Goal: Participate in discussion: Engage in conversation with other users on a specific topic

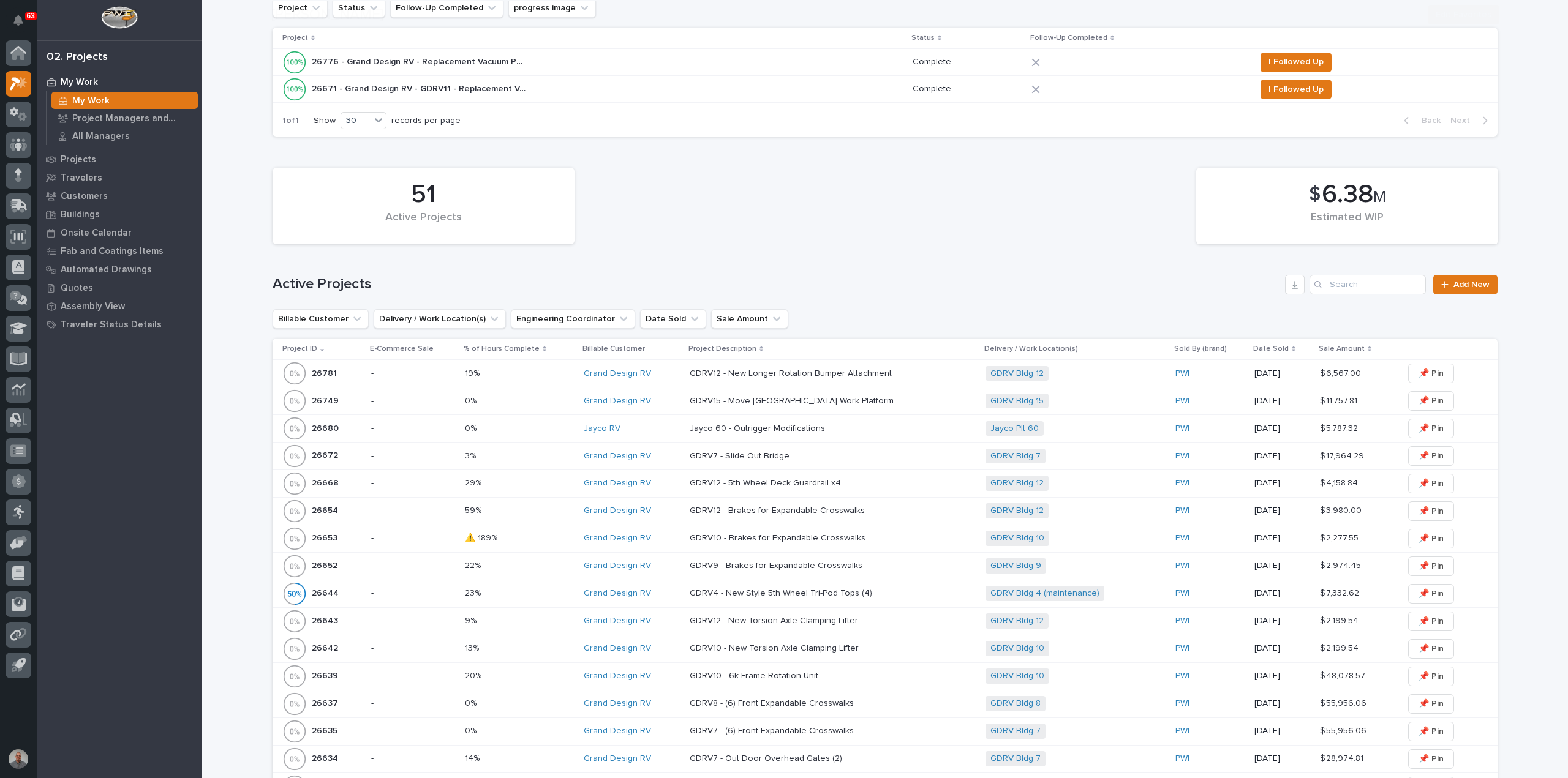
scroll to position [306, 0]
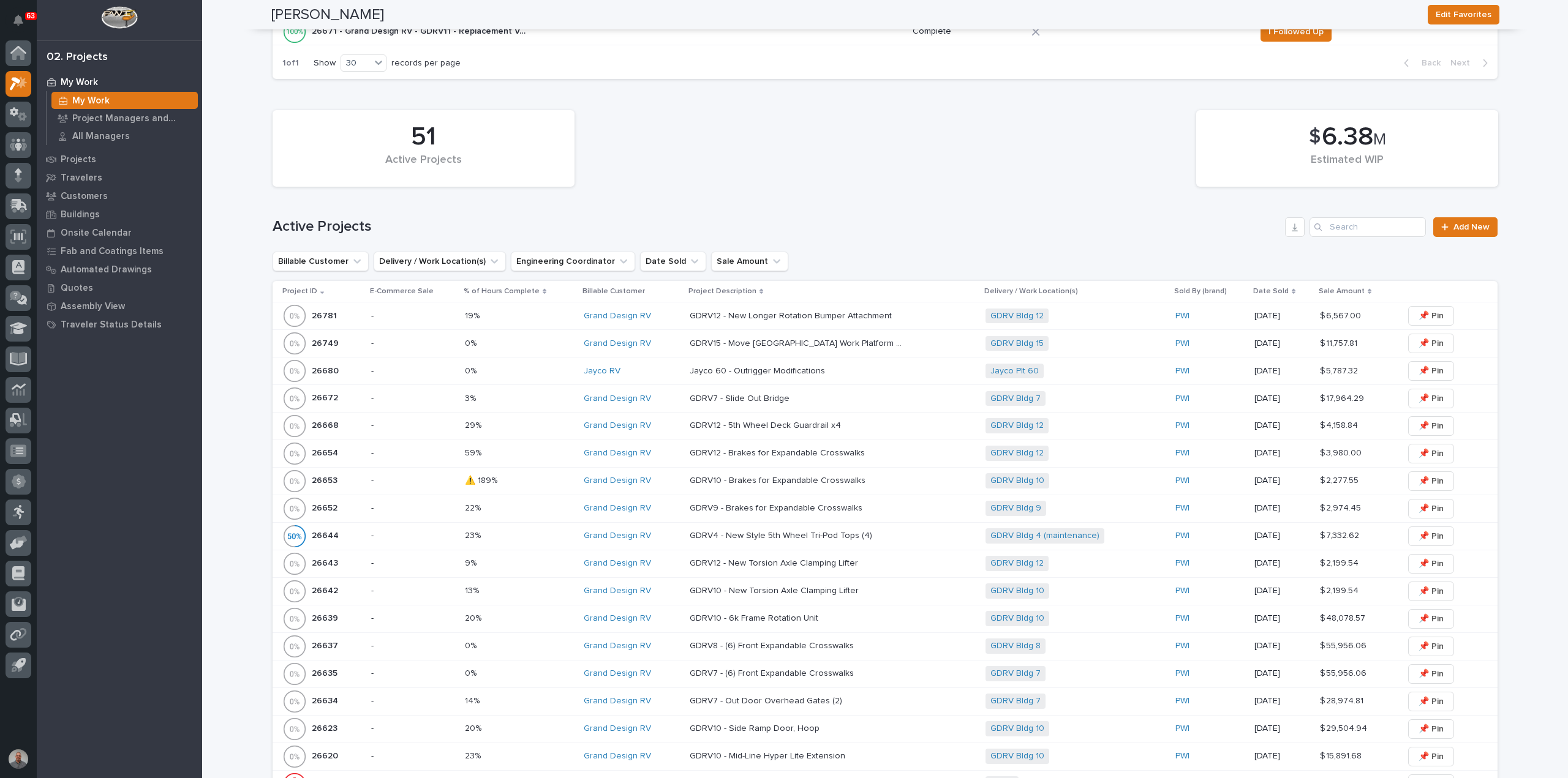
click at [523, 483] on p at bounding box center [519, 481] width 109 height 10
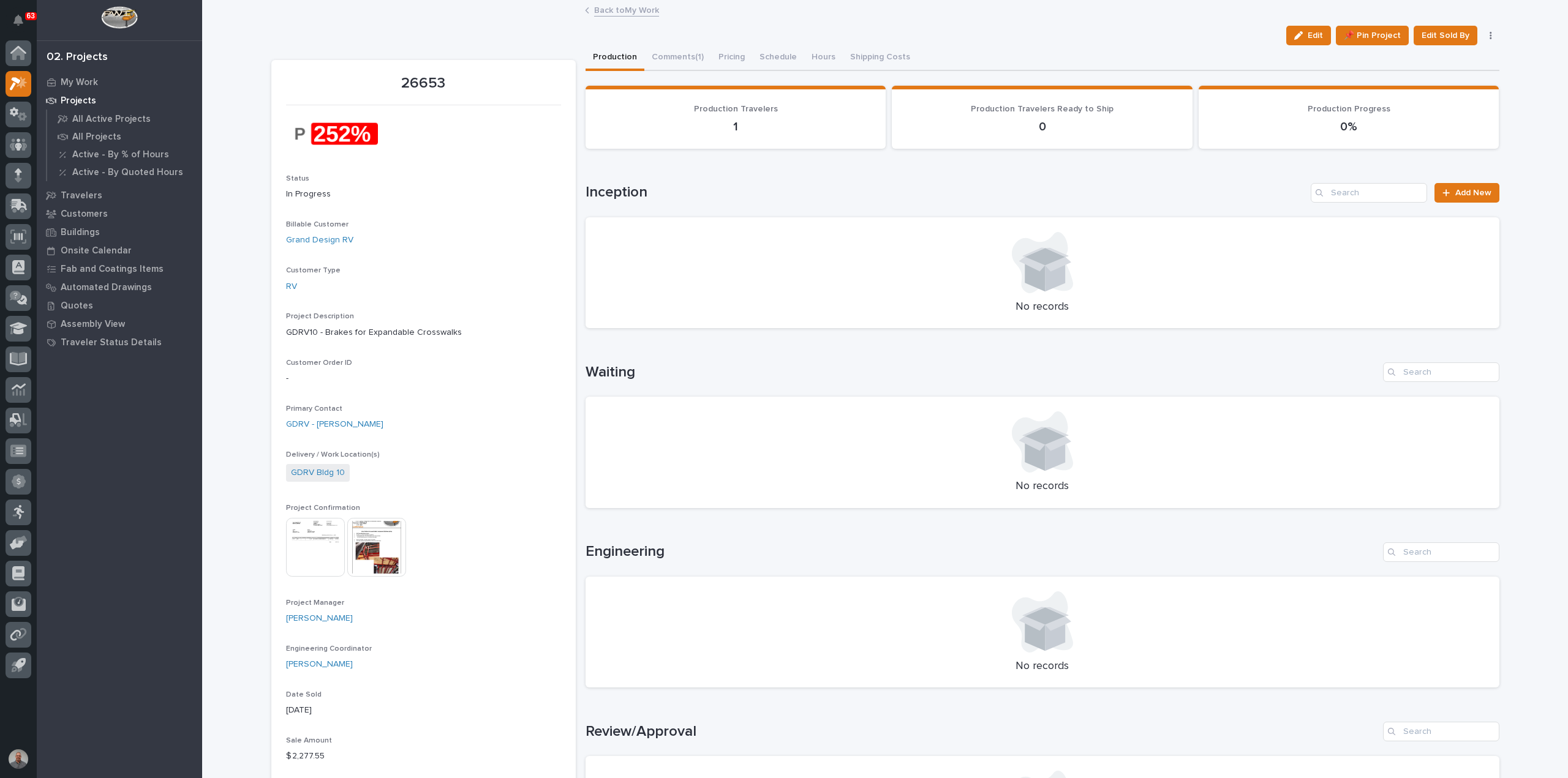
click at [622, 11] on link "Back to My Work" at bounding box center [627, 10] width 65 height 14
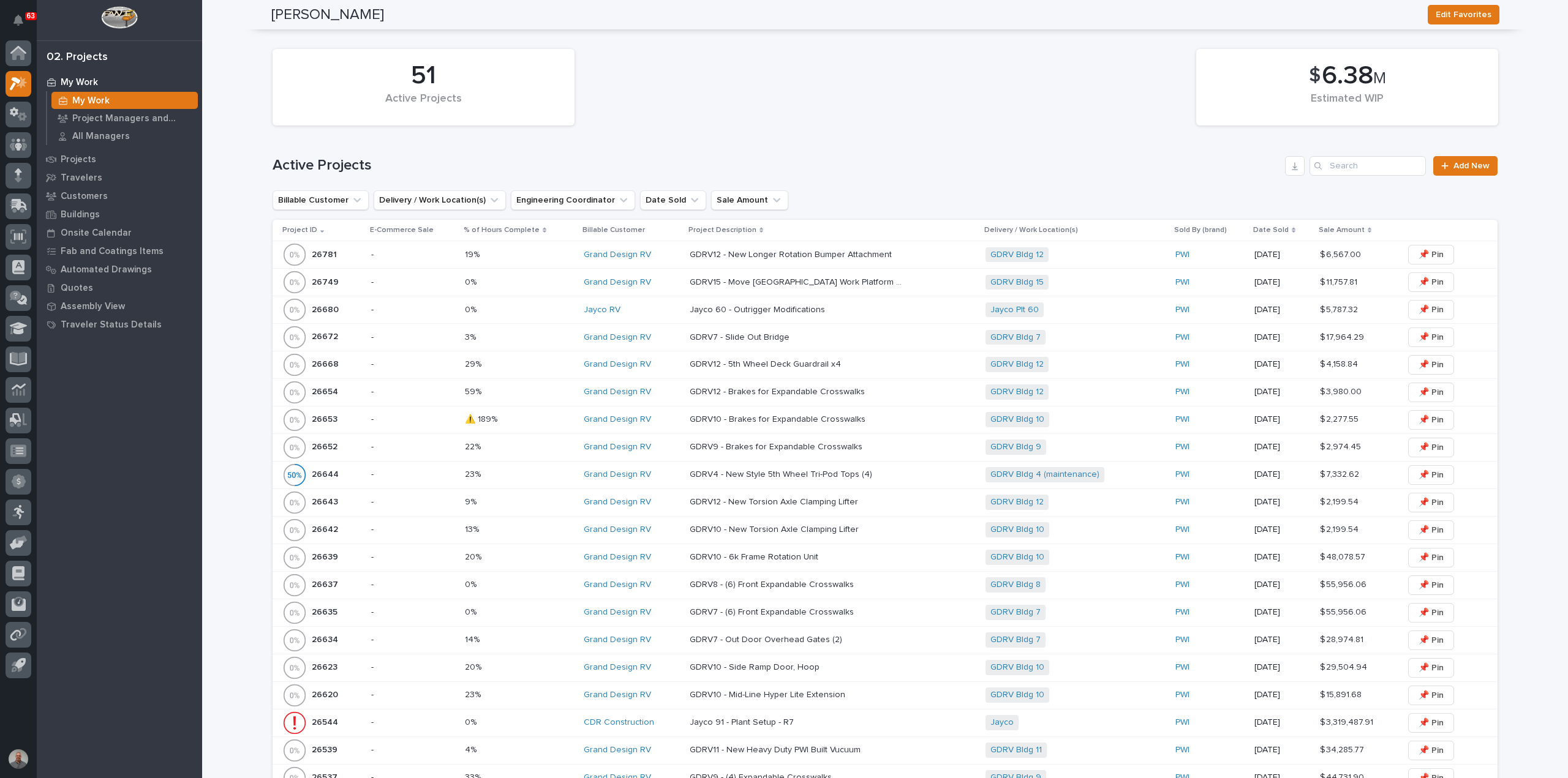
scroll to position [862, 0]
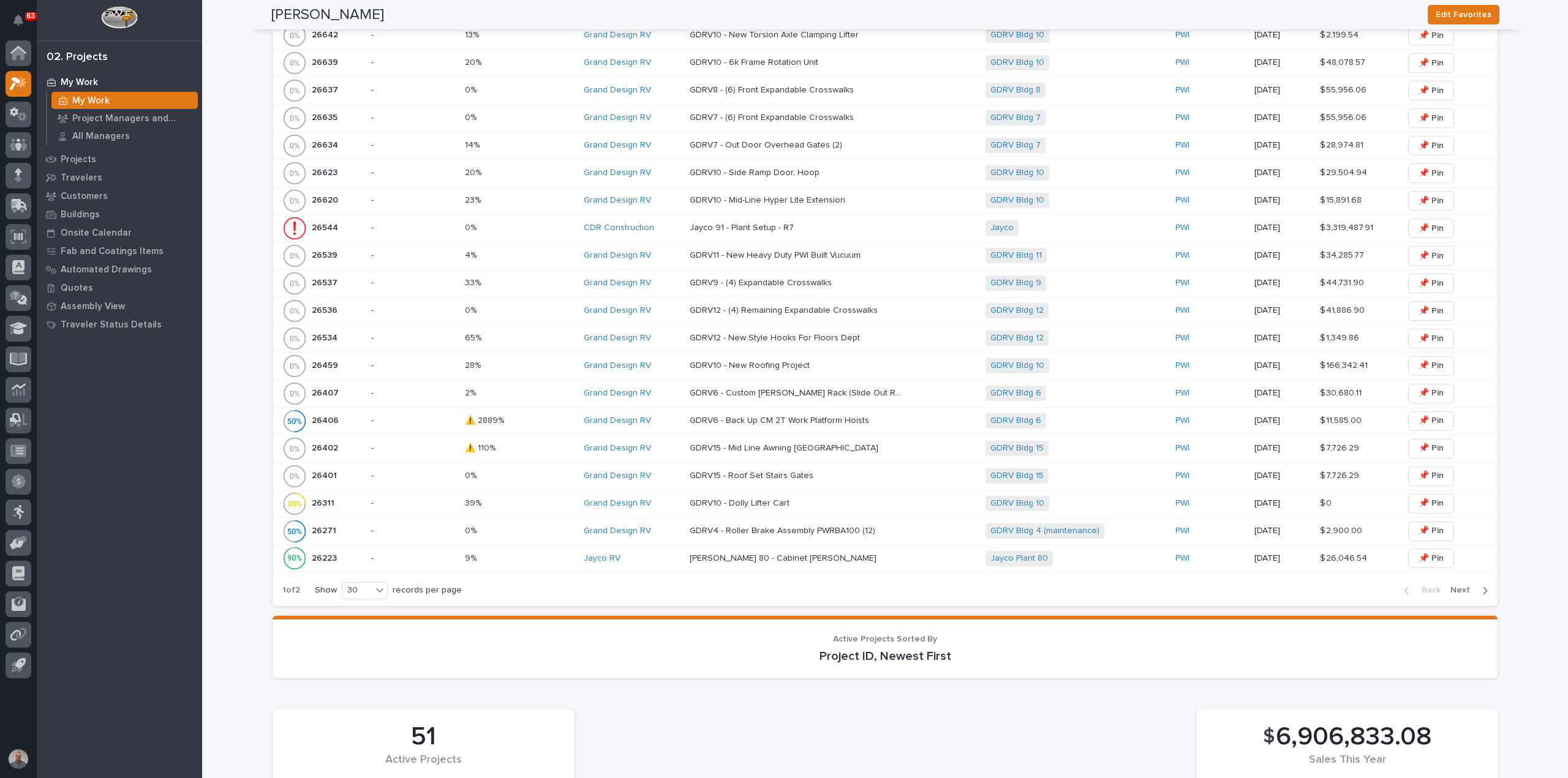
click at [851, 417] on p "GDRV6 - Back Up CM 2T Work Platform Hoists" at bounding box center [781, 419] width 182 height 13
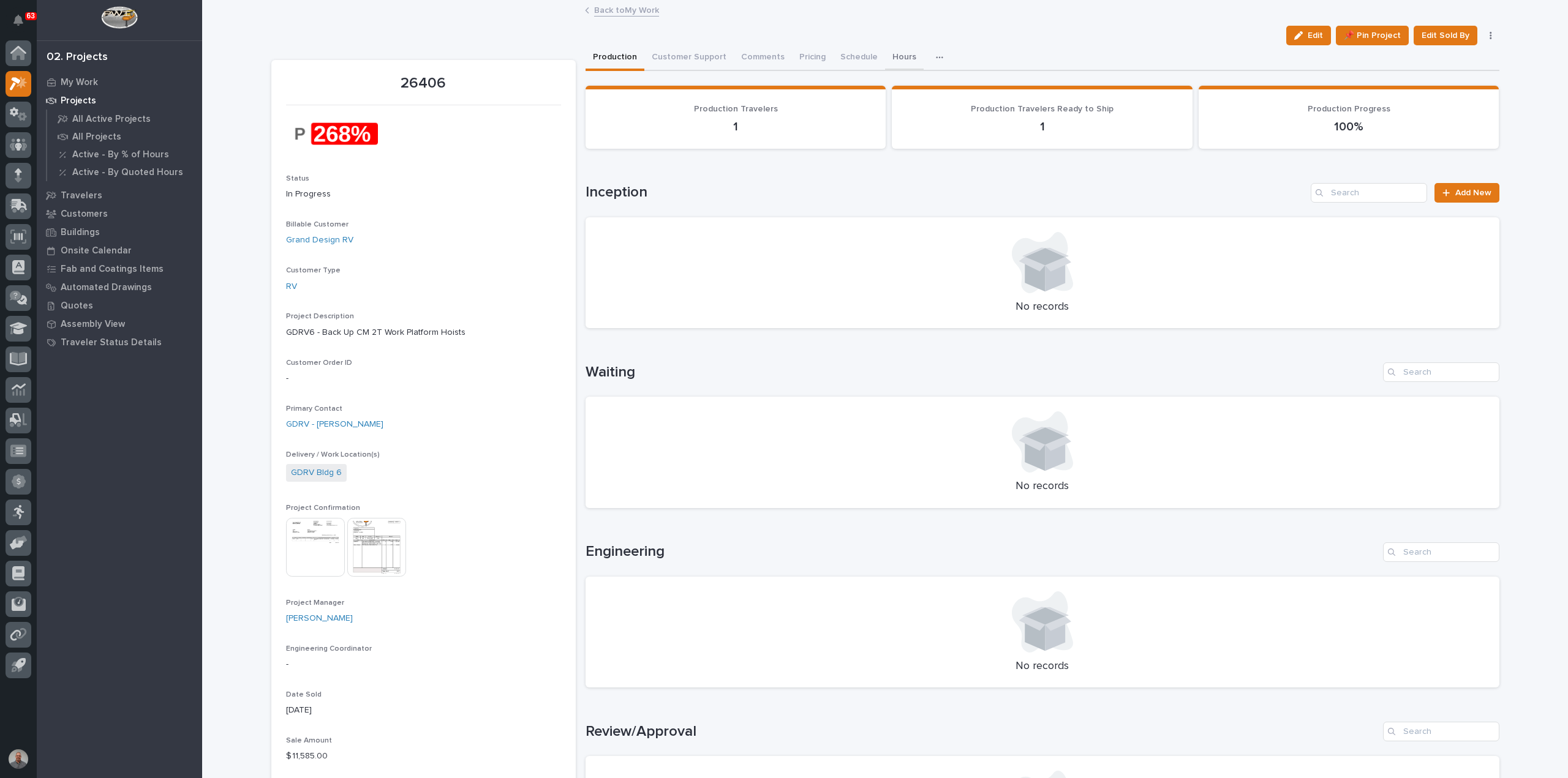
click at [893, 56] on button "Hours" at bounding box center [904, 58] width 38 height 26
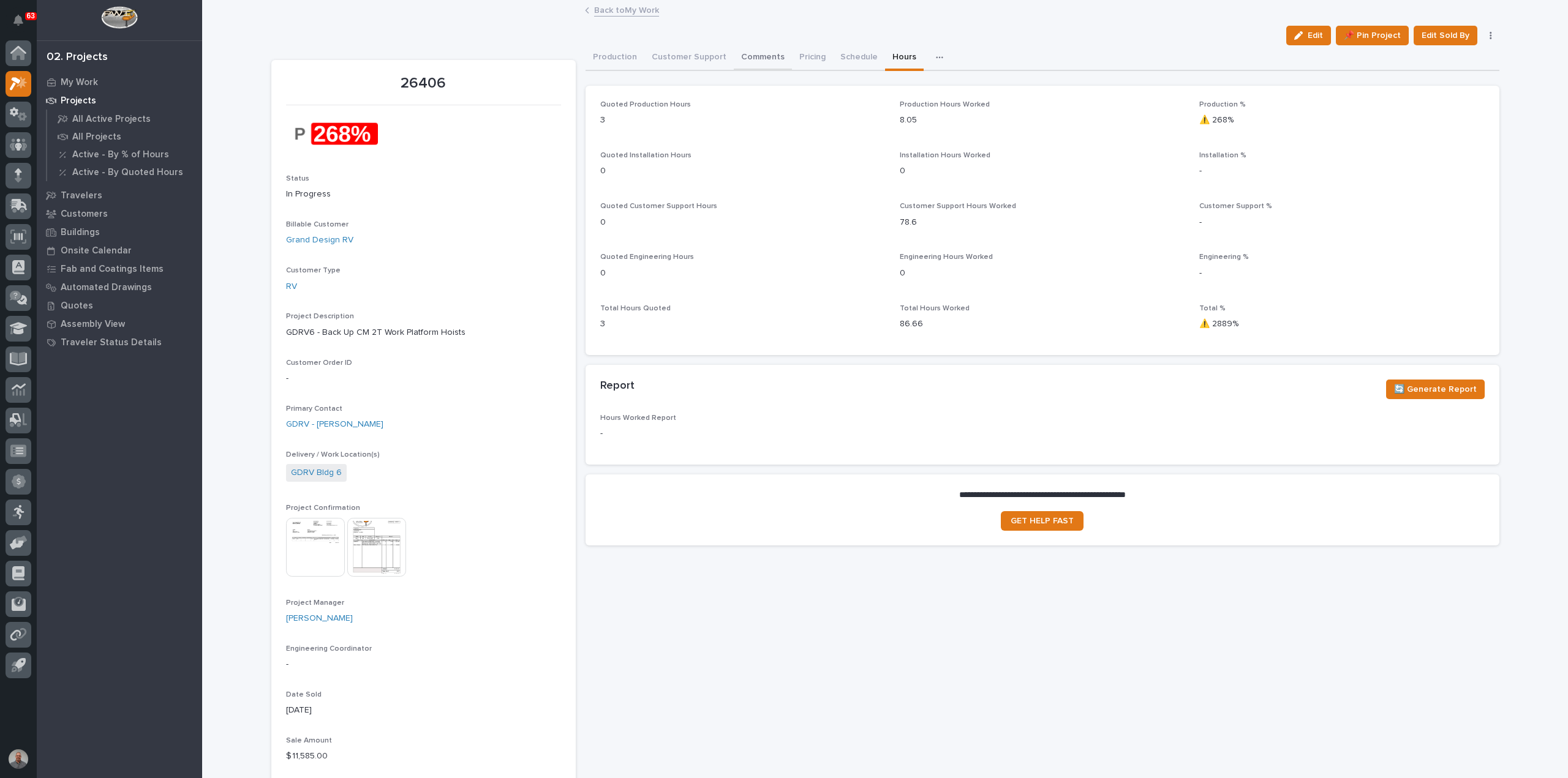
click at [751, 54] on button "Comments" at bounding box center [763, 58] width 59 height 26
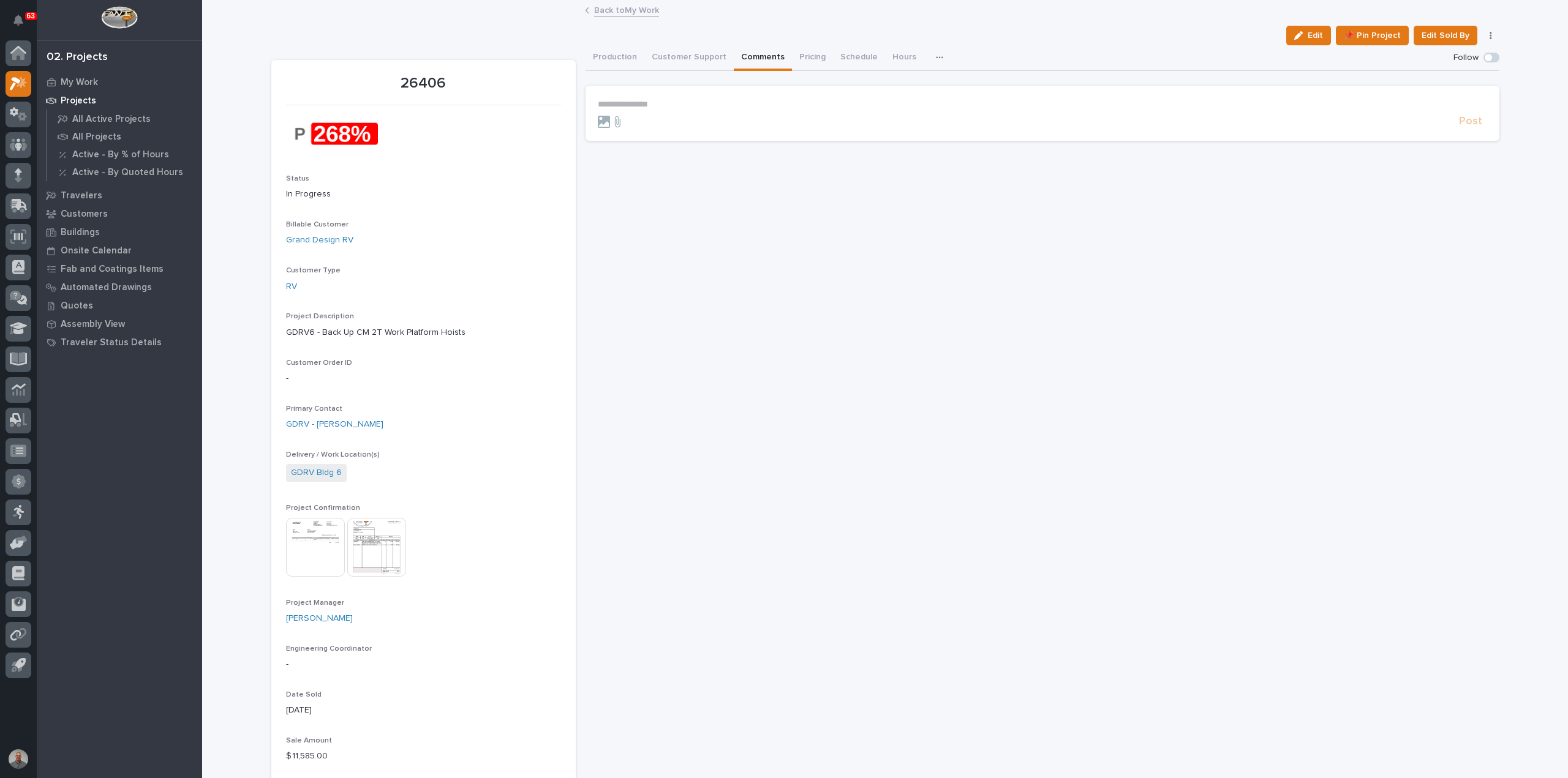
click at [665, 102] on p "**********" at bounding box center [1043, 104] width 889 height 10
click at [1470, 123] on span "Post" at bounding box center [1470, 127] width 23 height 14
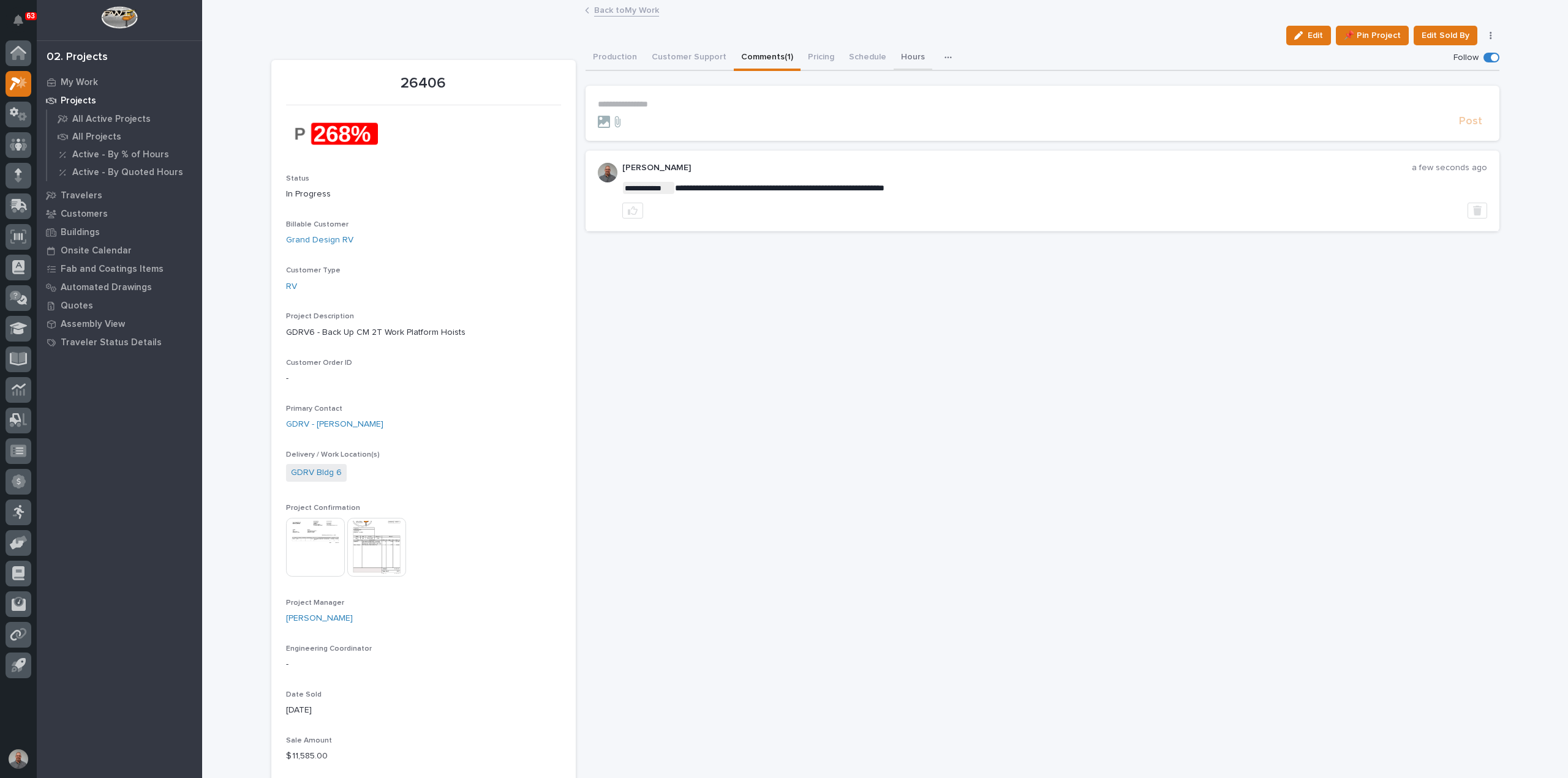
click at [899, 54] on button "Hours" at bounding box center [912, 58] width 38 height 26
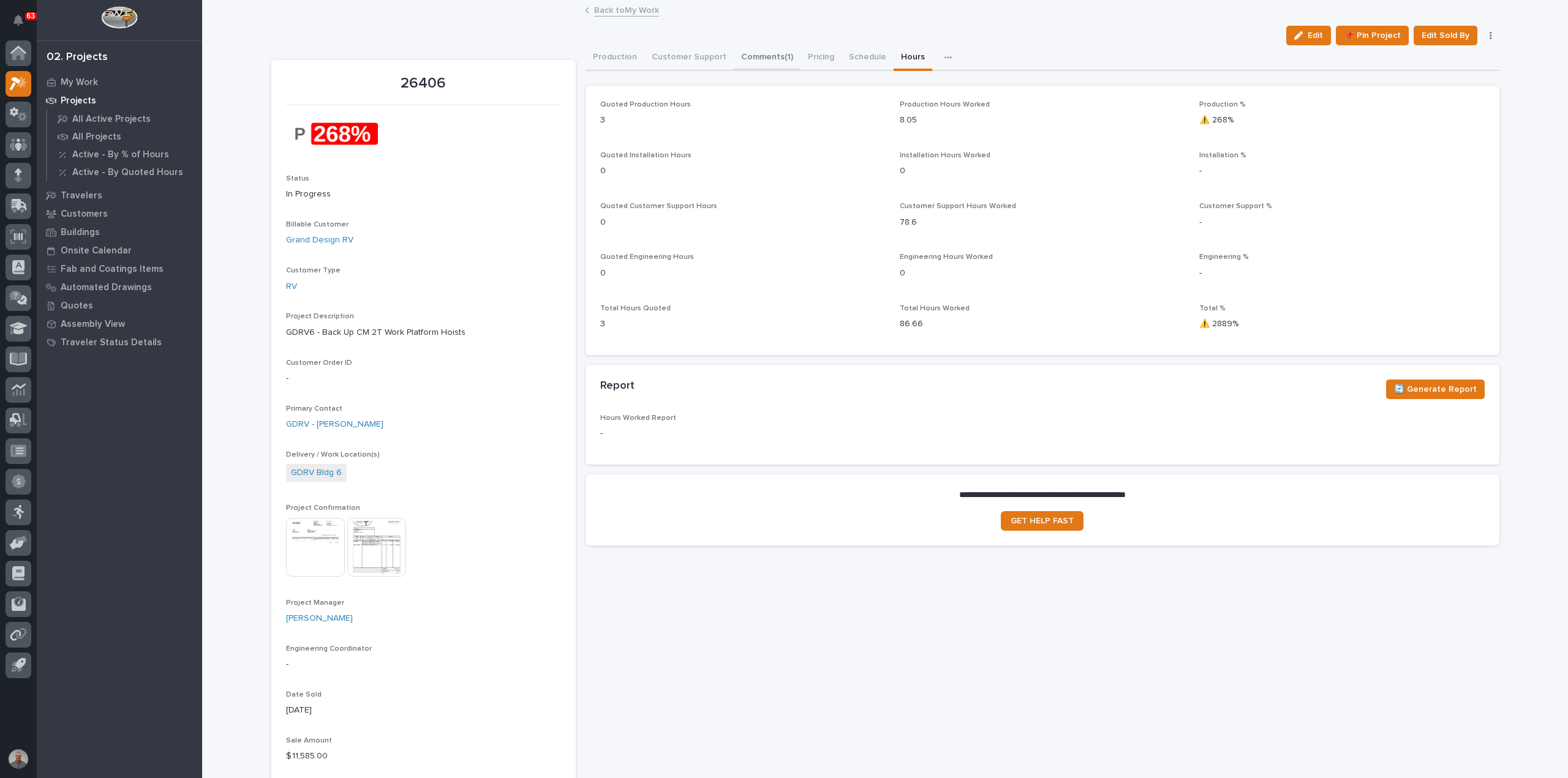
click at [758, 52] on button "Comments (1)" at bounding box center [767, 58] width 67 height 26
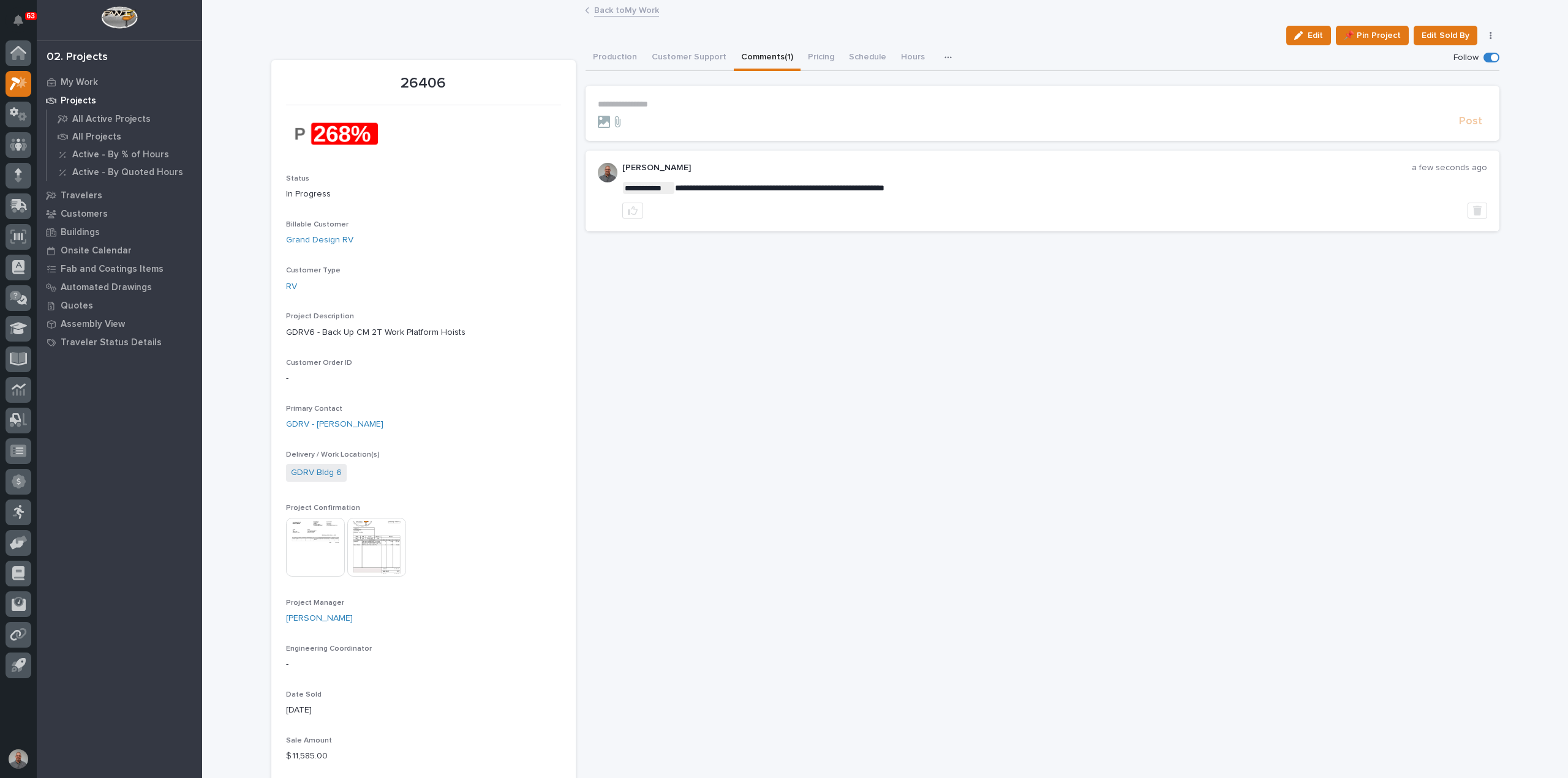
click at [636, 104] on p "**********" at bounding box center [1043, 104] width 889 height 10
click at [1467, 129] on span "Post" at bounding box center [1470, 127] width 23 height 14
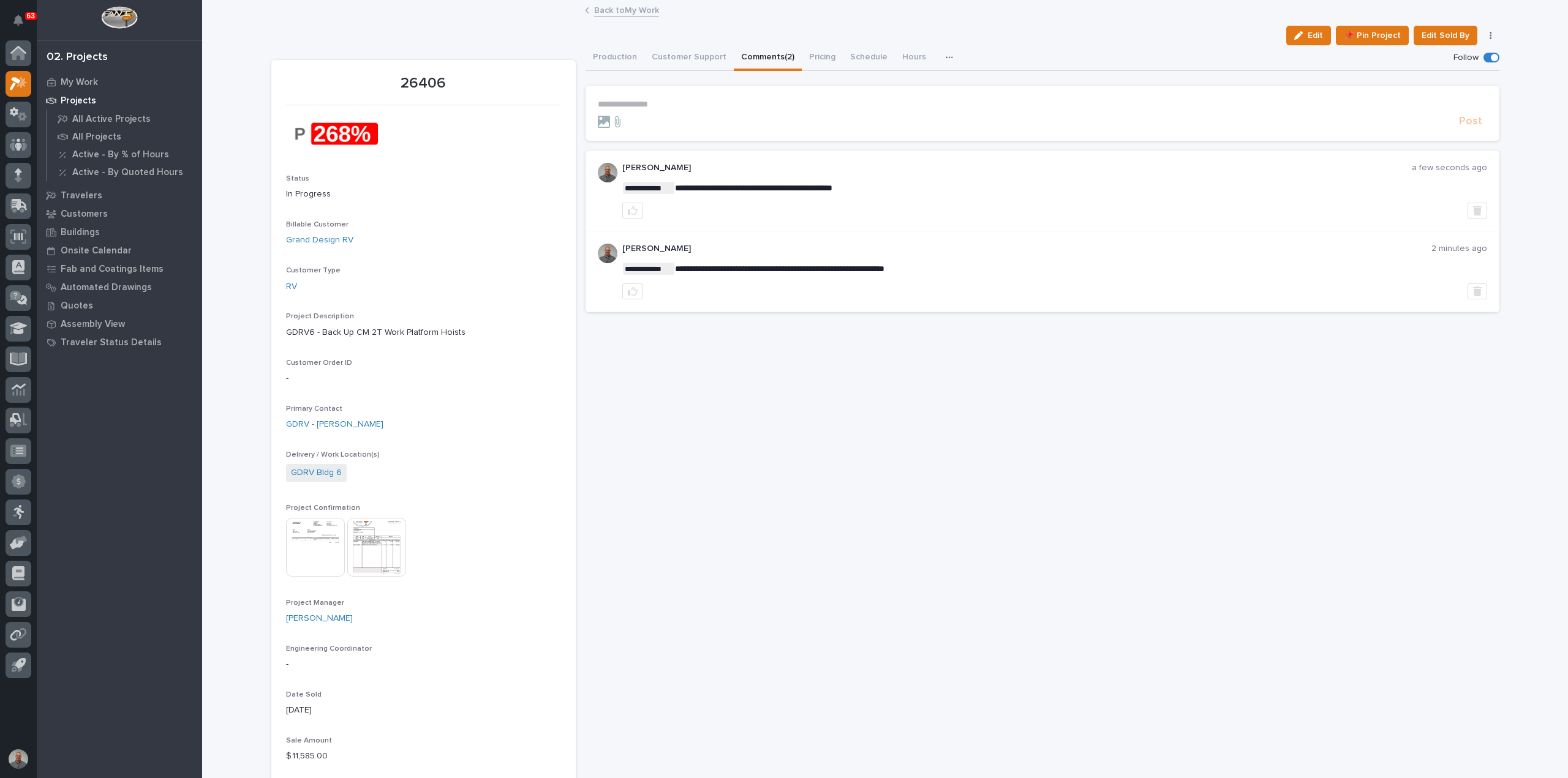
click at [620, 6] on link "Back to My Work" at bounding box center [627, 10] width 65 height 14
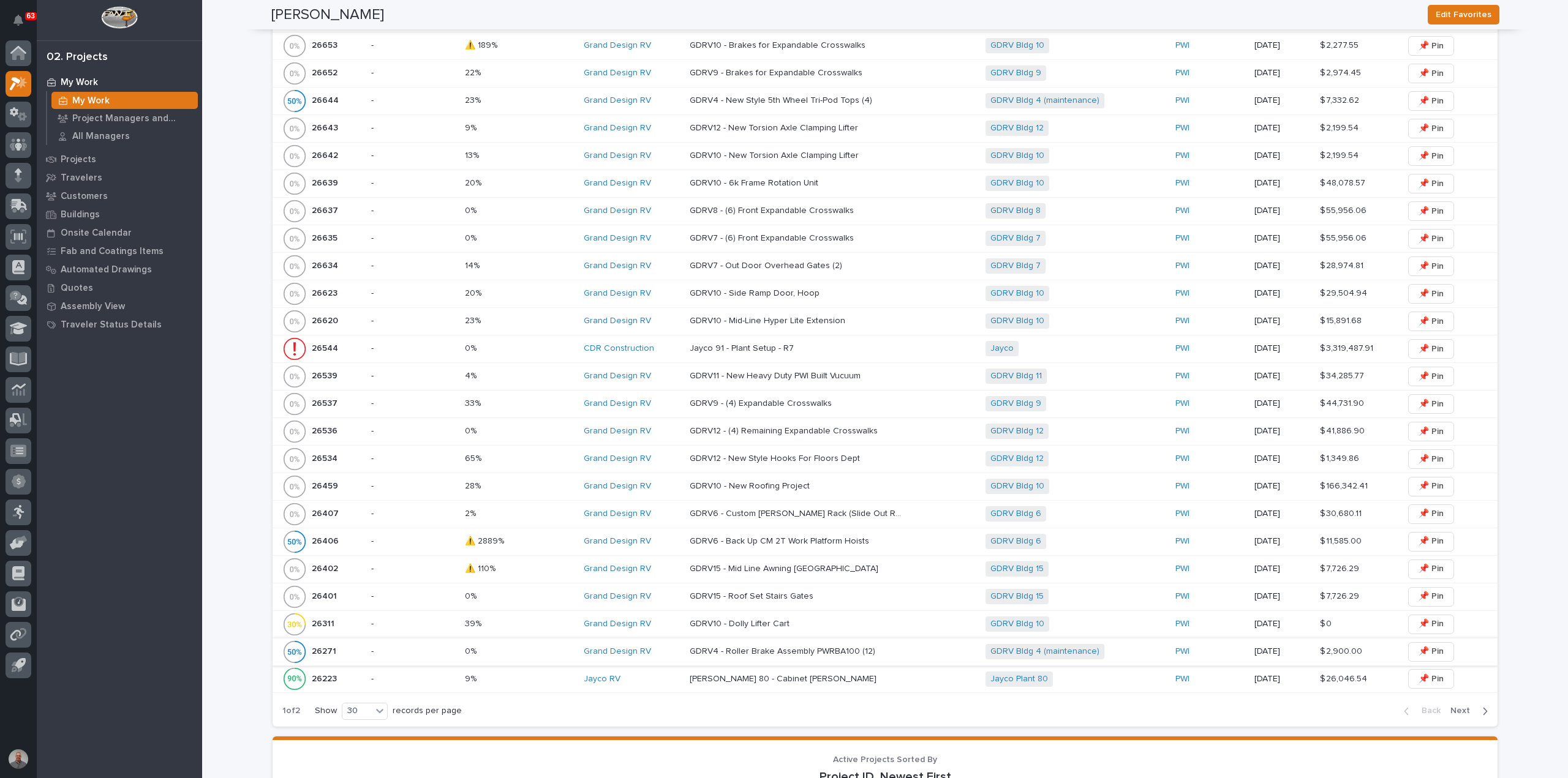
scroll to position [919, 0]
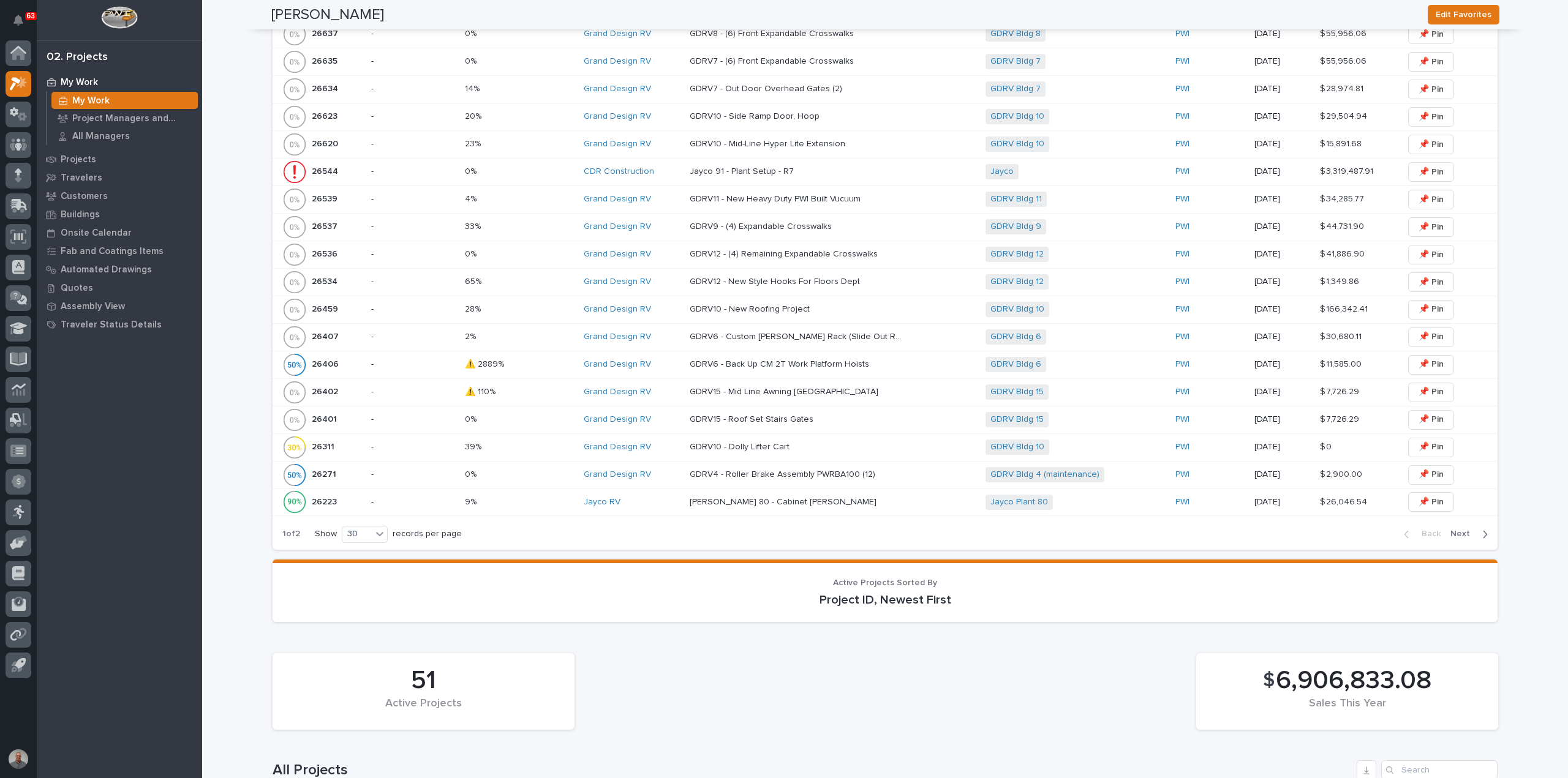
click at [543, 363] on p at bounding box center [519, 364] width 109 height 10
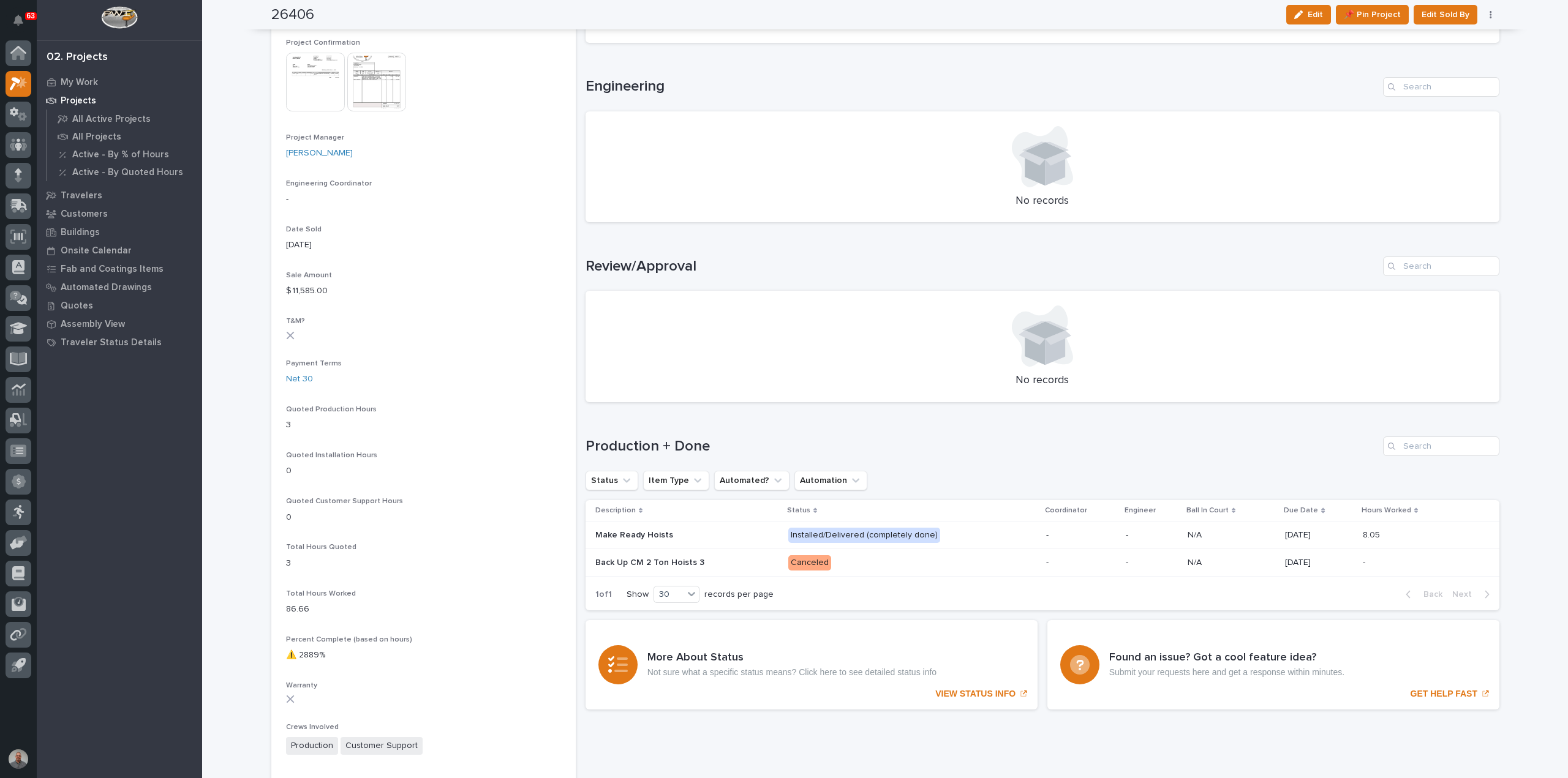
scroll to position [490, 0]
